Goal: Register for event/course

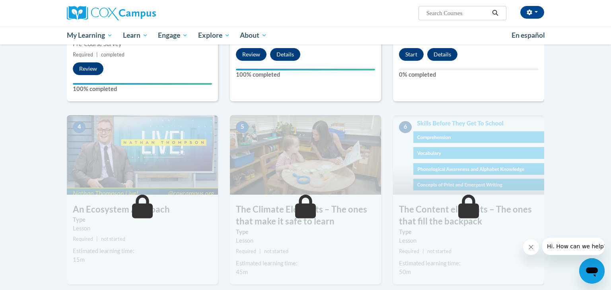
scroll to position [334, 0]
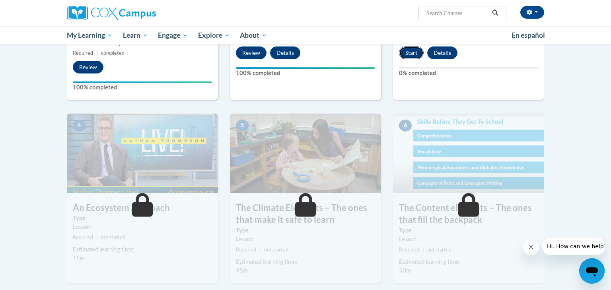
click at [413, 52] on button "Start" at bounding box center [411, 53] width 25 height 13
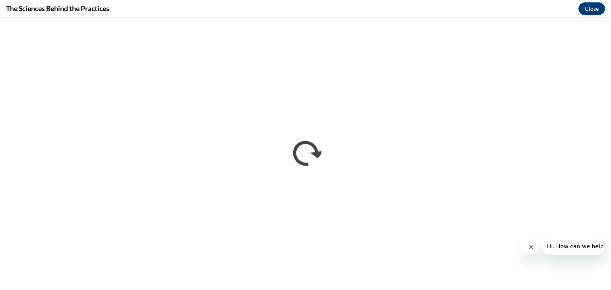
scroll to position [0, 0]
click at [591, 10] on button "Close" at bounding box center [591, 8] width 27 height 13
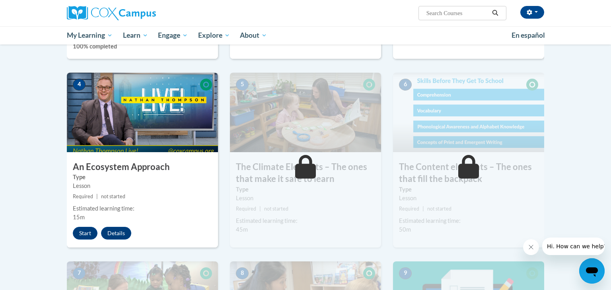
scroll to position [375, 0]
click at [82, 231] on button "Start" at bounding box center [85, 233] width 25 height 13
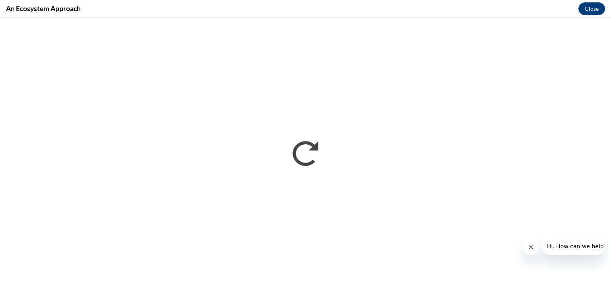
scroll to position [0, 0]
click at [599, 10] on button "Close" at bounding box center [591, 8] width 27 height 13
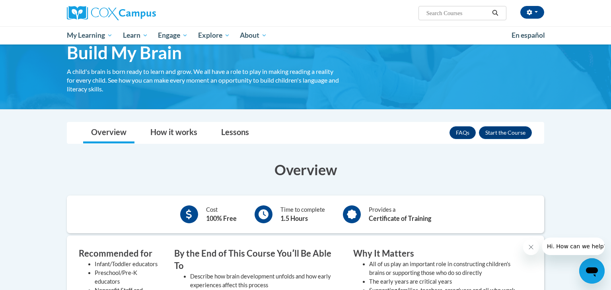
scroll to position [39, 0]
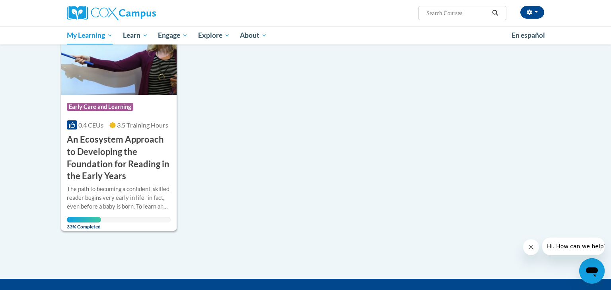
scroll to position [132, 0]
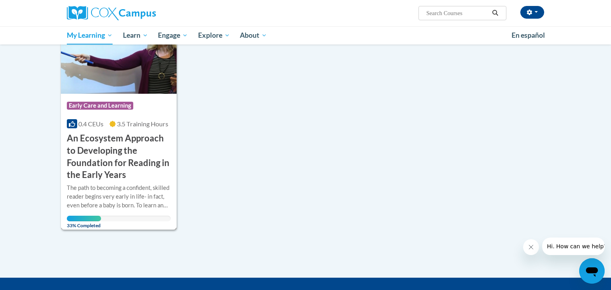
click at [155, 77] on img at bounding box center [119, 53] width 116 height 81
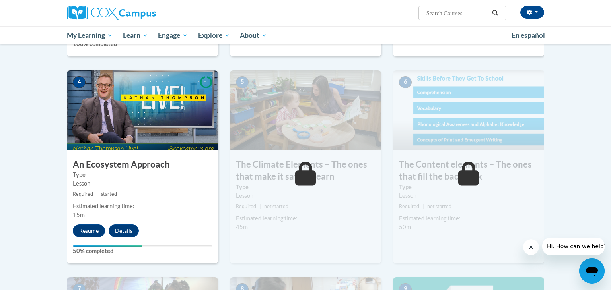
scroll to position [371, 0]
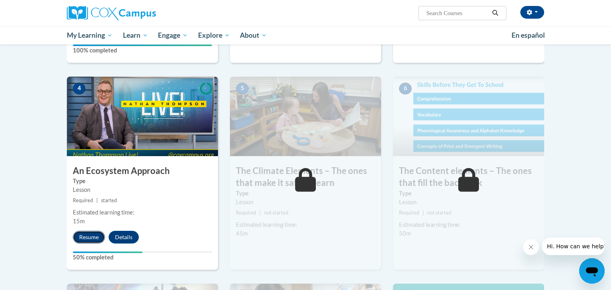
click at [94, 231] on button "Resume" at bounding box center [89, 237] width 32 height 13
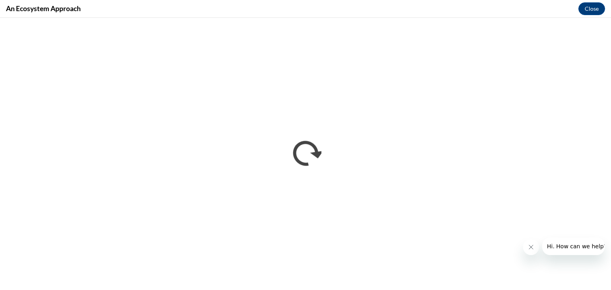
scroll to position [0, 0]
